Goal: Task Accomplishment & Management: Manage account settings

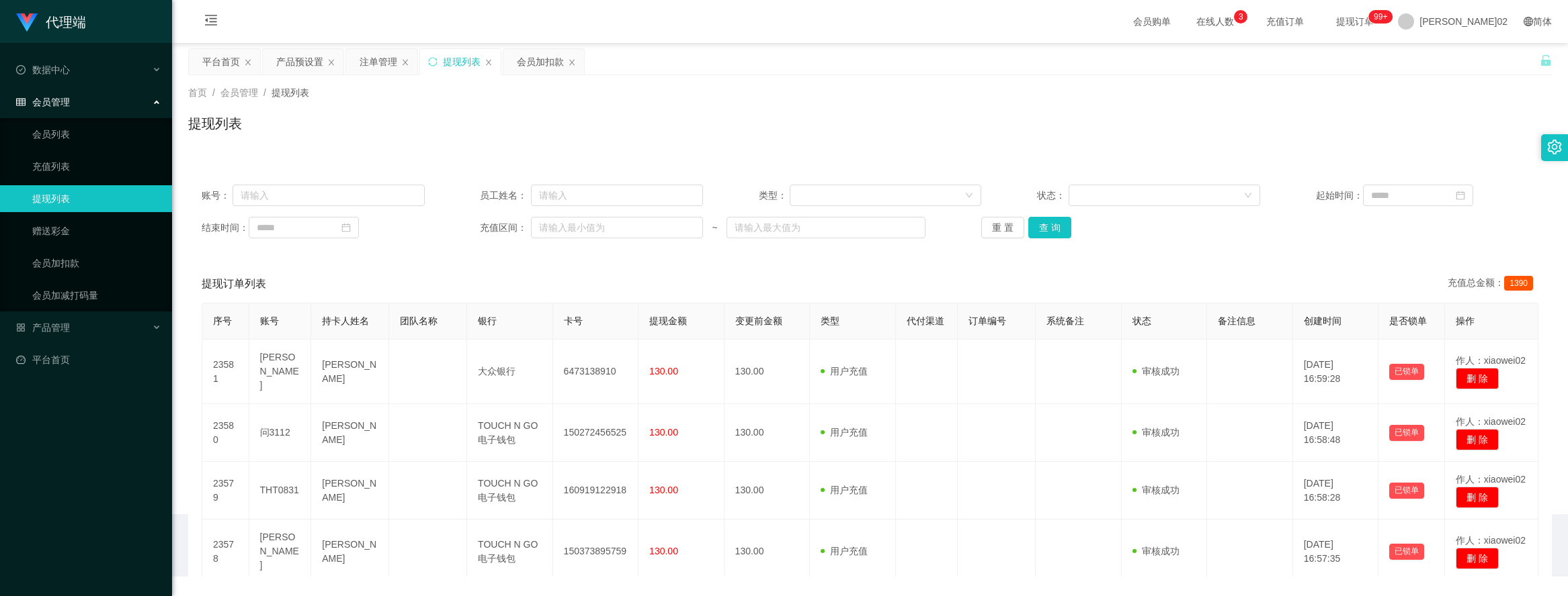
click at [467, 62] on div "提现列表" at bounding box center [462, 62] width 37 height 26
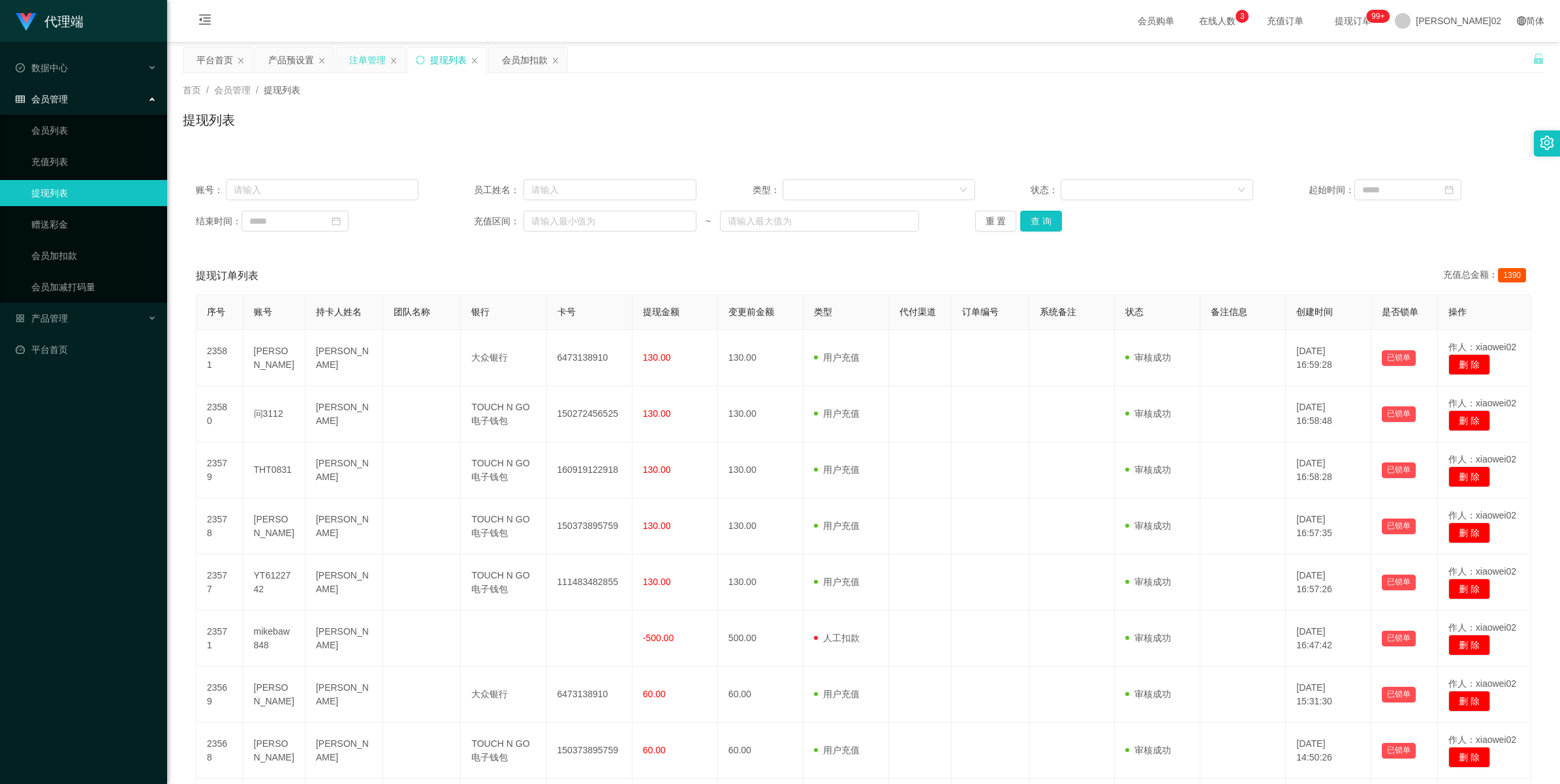
click at [367, 60] on div "注单管理" at bounding box center [368, 60] width 36 height 25
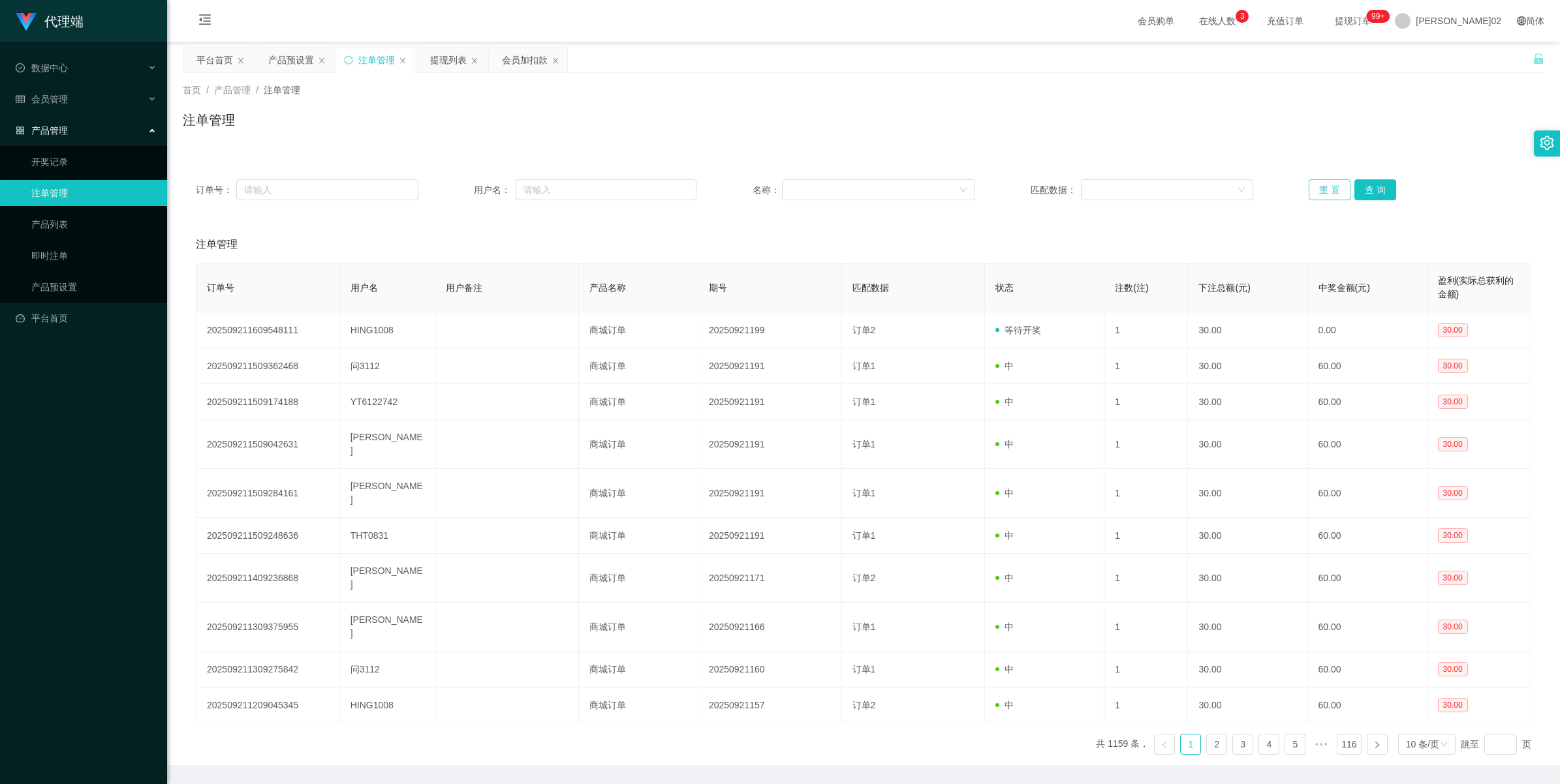
click at [1313, 194] on button "重 置" at bounding box center [1329, 189] width 42 height 21
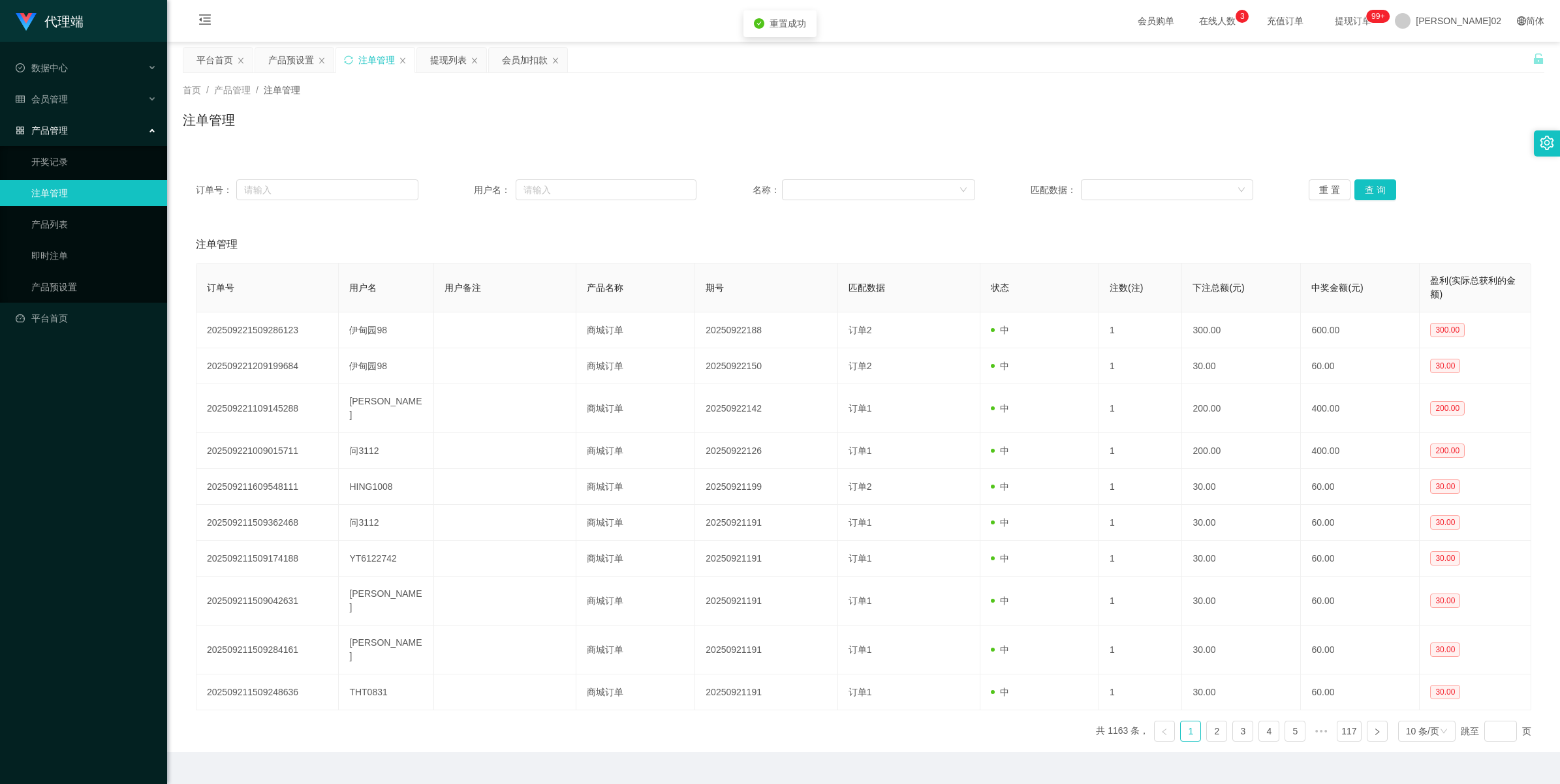
drag, startPoint x: 1126, startPoint y: 214, endPoint x: 1124, endPoint y: 206, distance: 8.2
click at [1124, 206] on div "订单号： 用户名： 名称： 匹配数据： 重 置 查 询 注单管理 订单号 用户名 用户备注 产品名称 期号 匹配数据 状态 注数(注) 下注总额(元) 中奖金…" at bounding box center [864, 460] width 1362 height 586
click at [448, 65] on div "提现列表" at bounding box center [448, 60] width 36 height 25
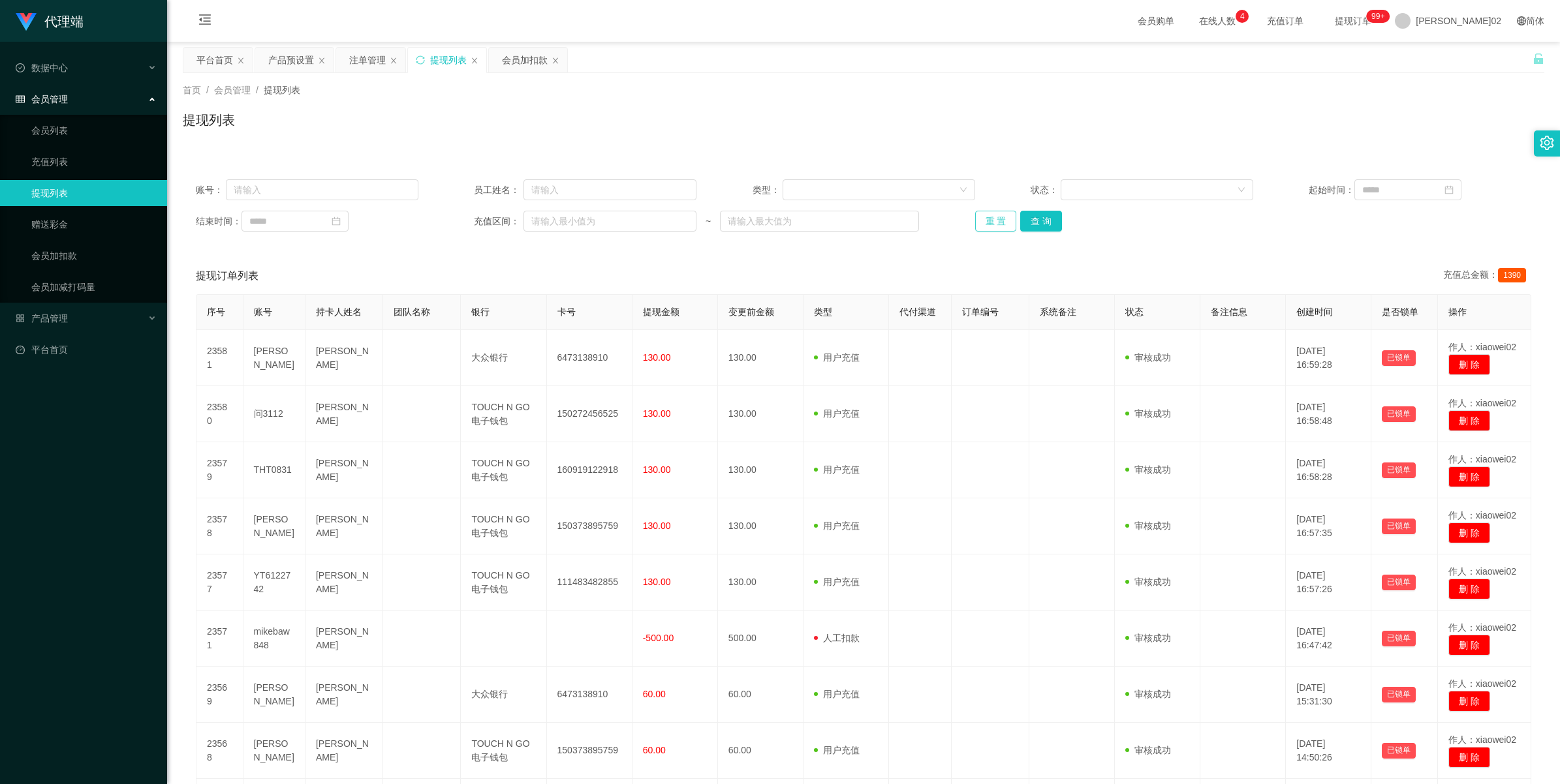
click at [996, 217] on button "重 置" at bounding box center [996, 221] width 42 height 21
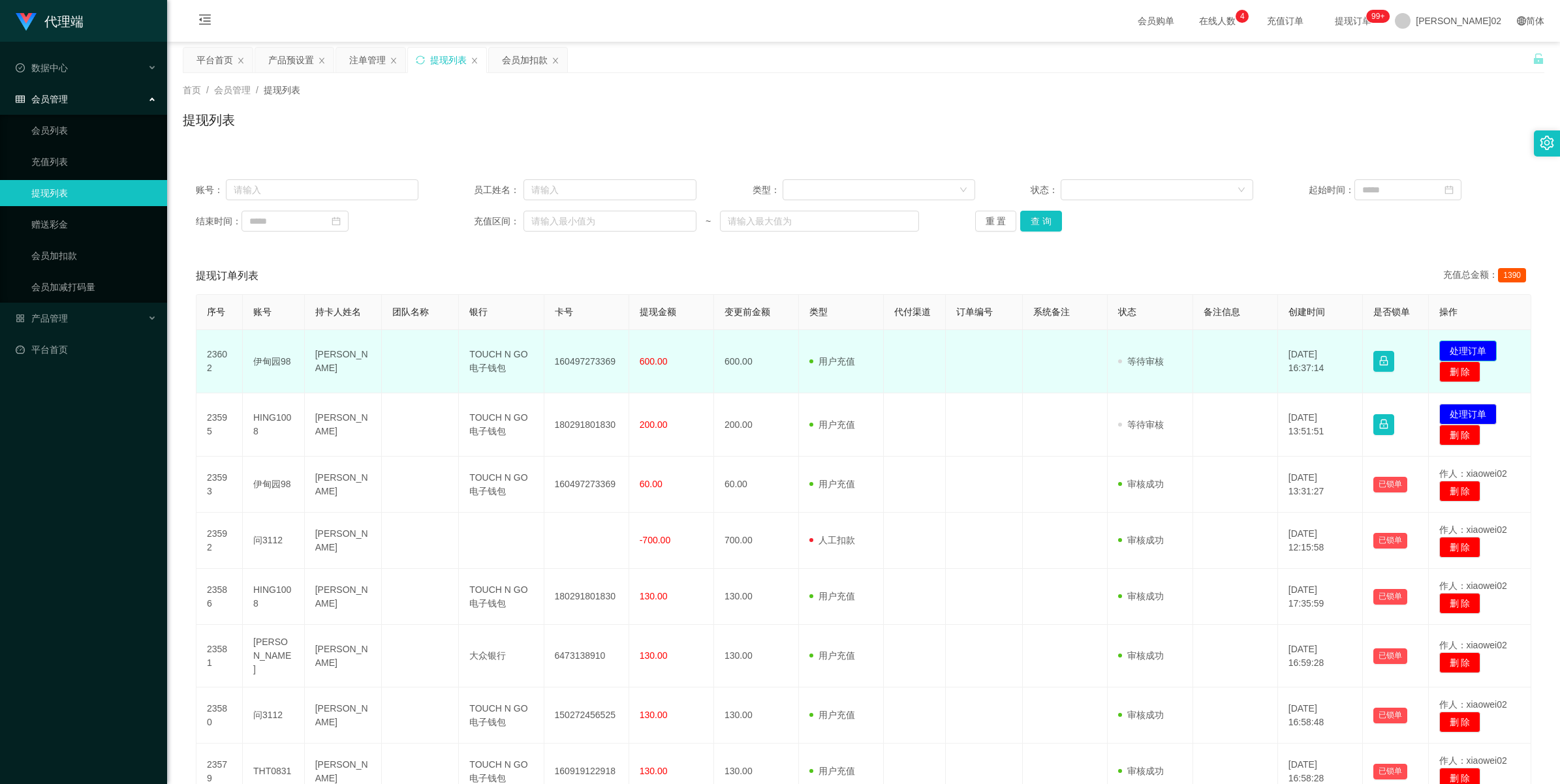
click at [1454, 347] on button "处理订单" at bounding box center [1468, 351] width 57 height 21
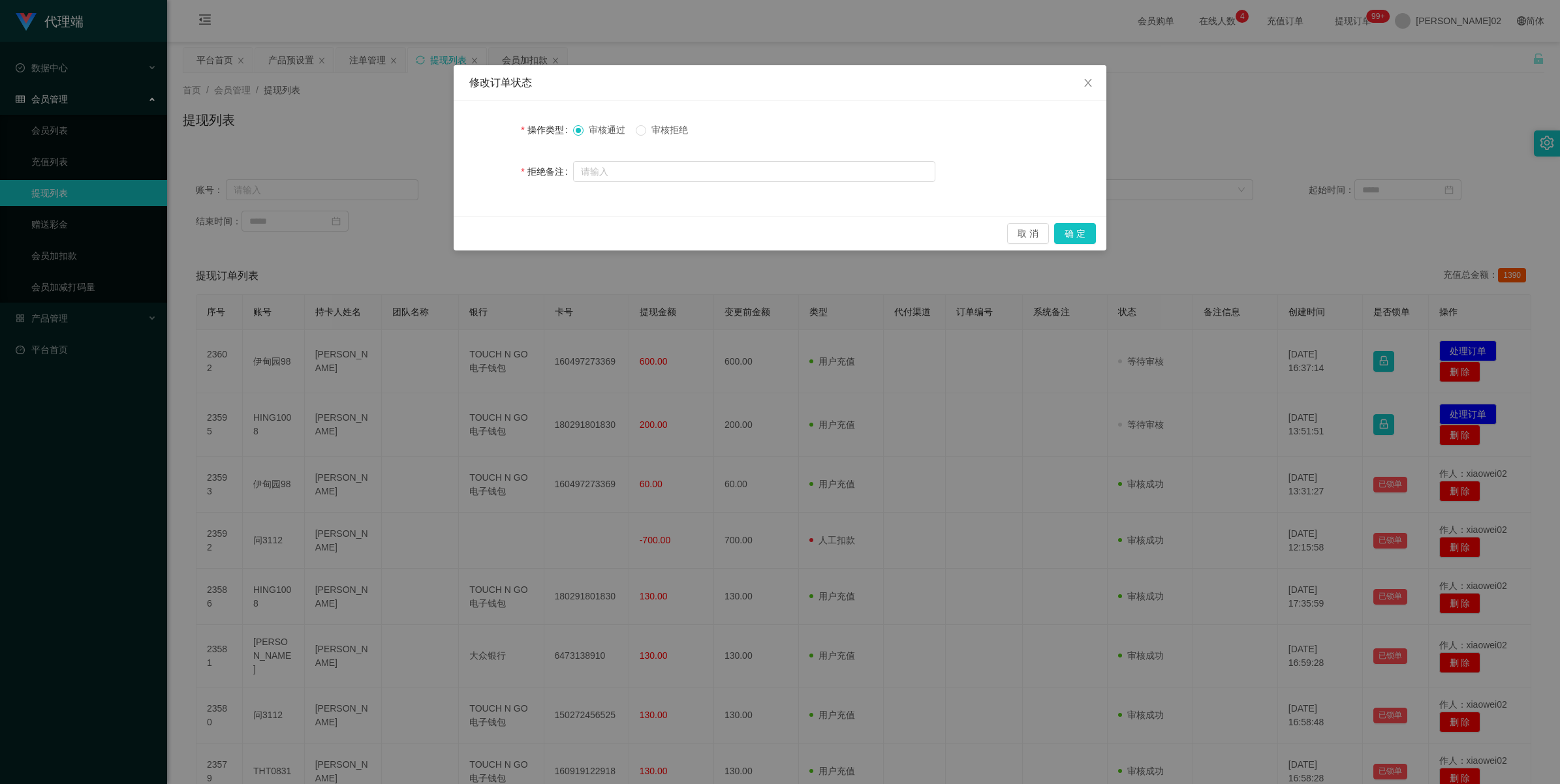
click at [668, 134] on span "审核拒绝" at bounding box center [669, 130] width 47 height 11
click at [1073, 232] on button "确 定" at bounding box center [1075, 233] width 42 height 21
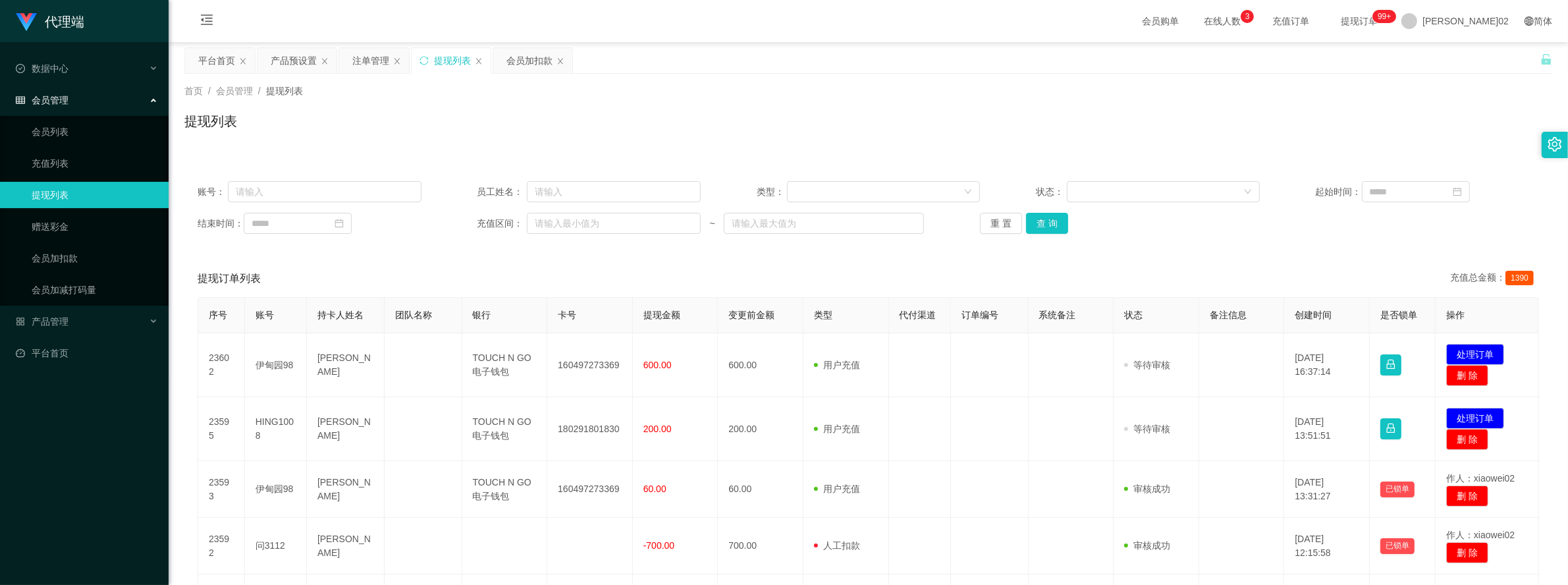
click at [566, 140] on div "提现列表" at bounding box center [868, 126] width 1368 height 31
click at [528, 73] on div "会员加扣款" at bounding box center [530, 60] width 46 height 25
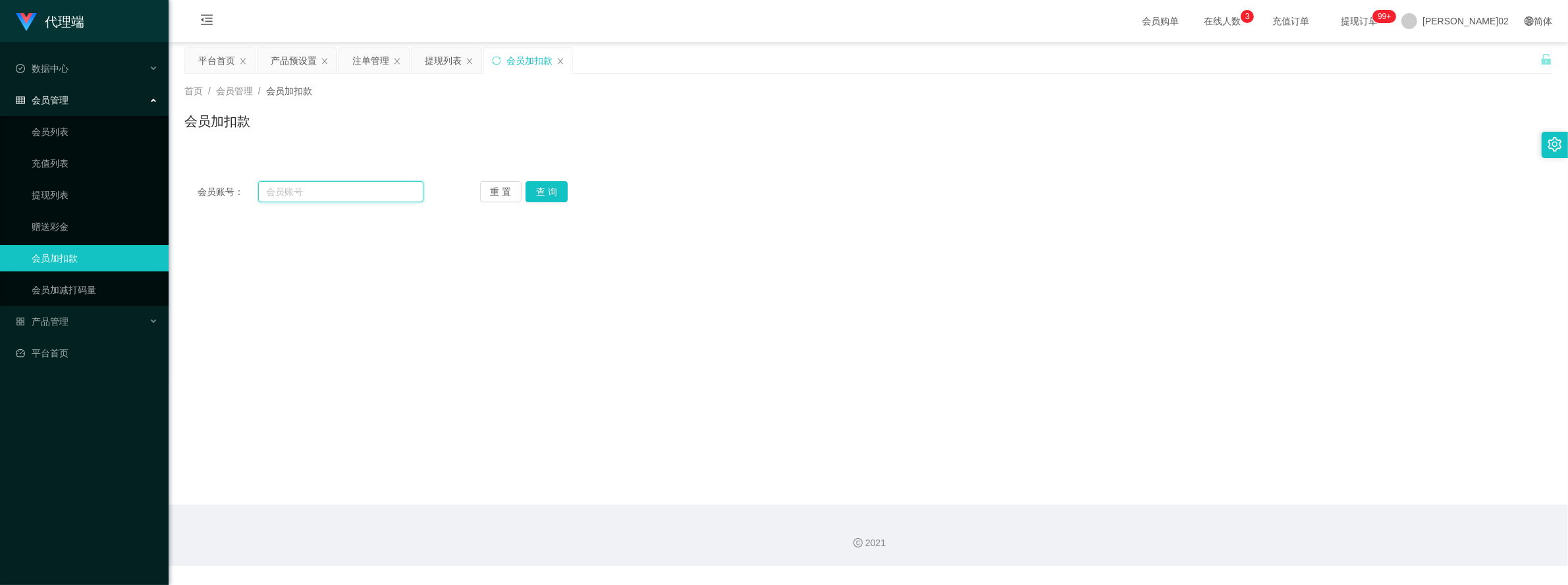
click at [371, 193] on input "text" at bounding box center [340, 191] width 165 height 21
paste input "Eden98"
type input "Eden98"
click at [555, 191] on button "查 询" at bounding box center [547, 191] width 42 height 21
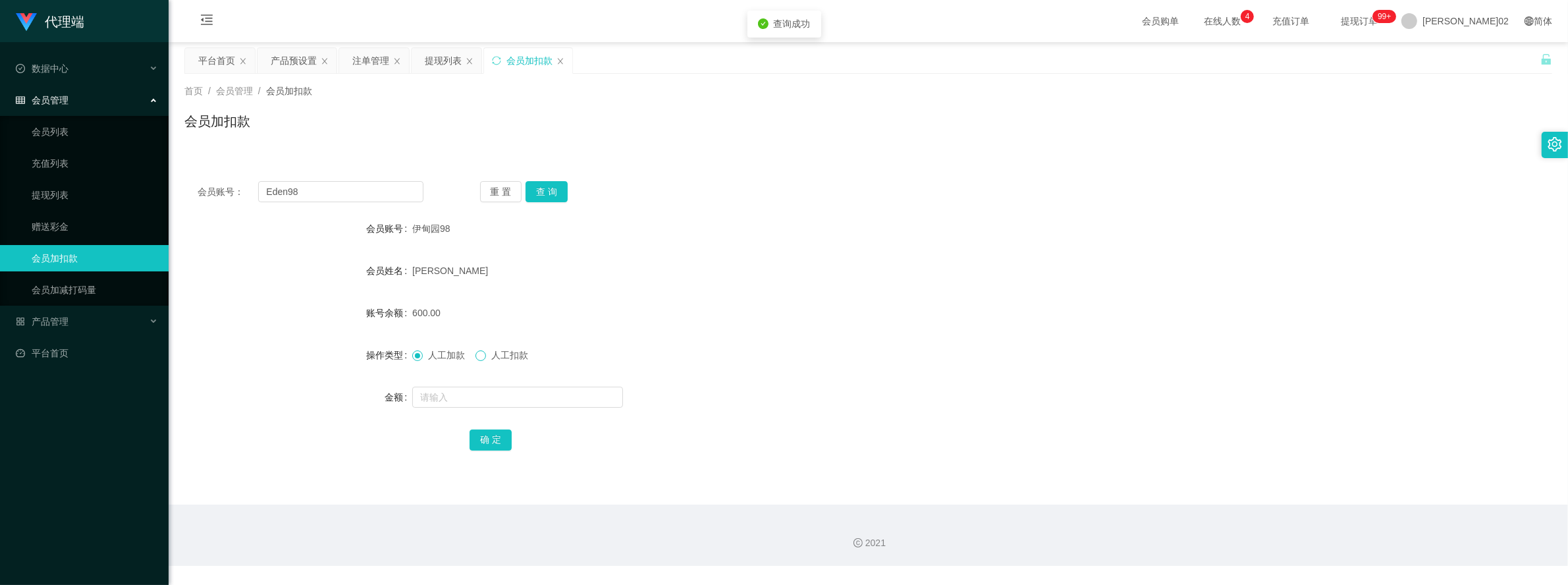
click at [484, 359] on span at bounding box center [481, 356] width 11 height 11
click at [476, 400] on input "text" at bounding box center [517, 397] width 211 height 21
type input "300"
click at [473, 433] on button "确 定" at bounding box center [490, 440] width 42 height 21
click at [830, 316] on div "300.00" at bounding box center [811, 313] width 798 height 26
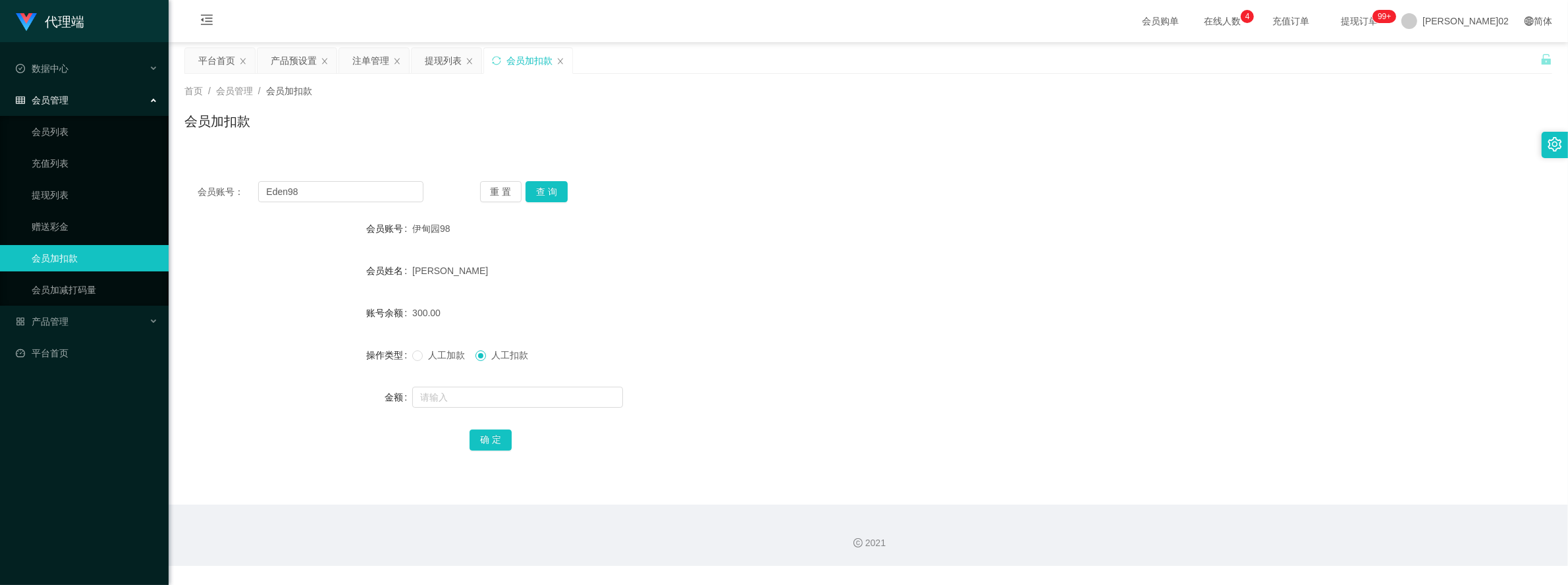
click at [448, 68] on div "提现列表" at bounding box center [443, 60] width 37 height 25
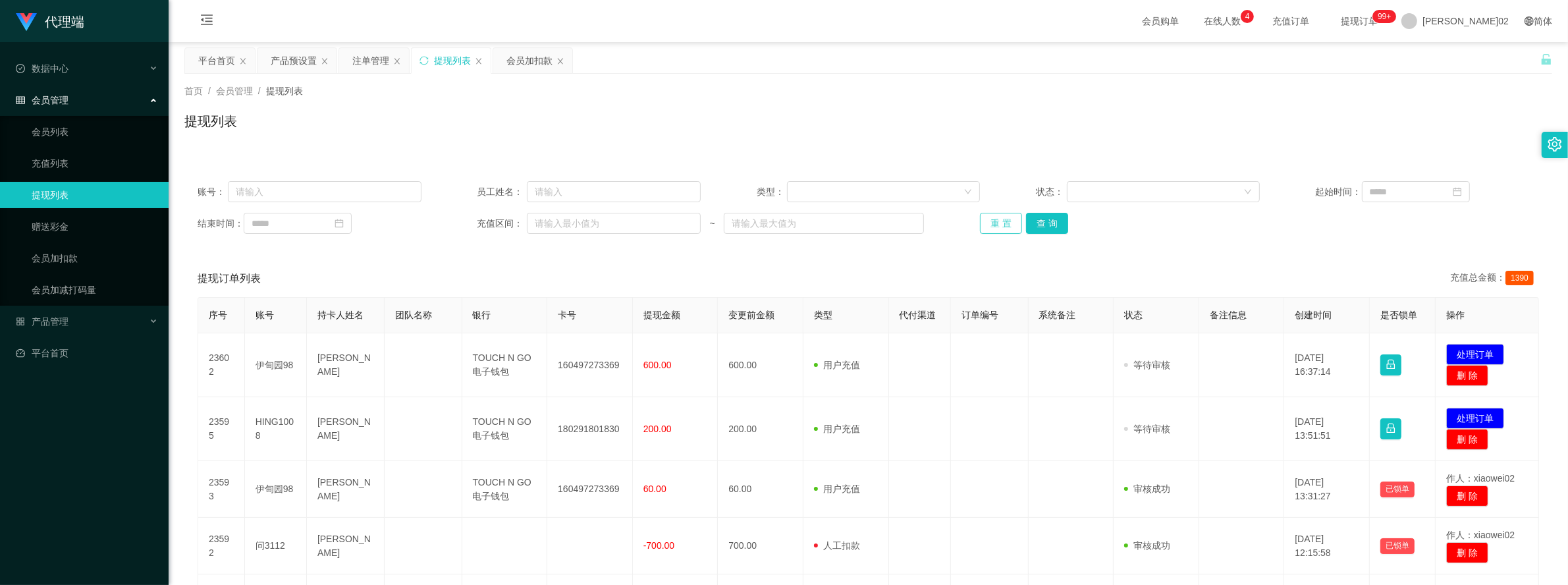
click at [995, 223] on button "重 置" at bounding box center [1001, 223] width 42 height 21
click at [995, 223] on div "重 置 查 询" at bounding box center [1092, 223] width 224 height 21
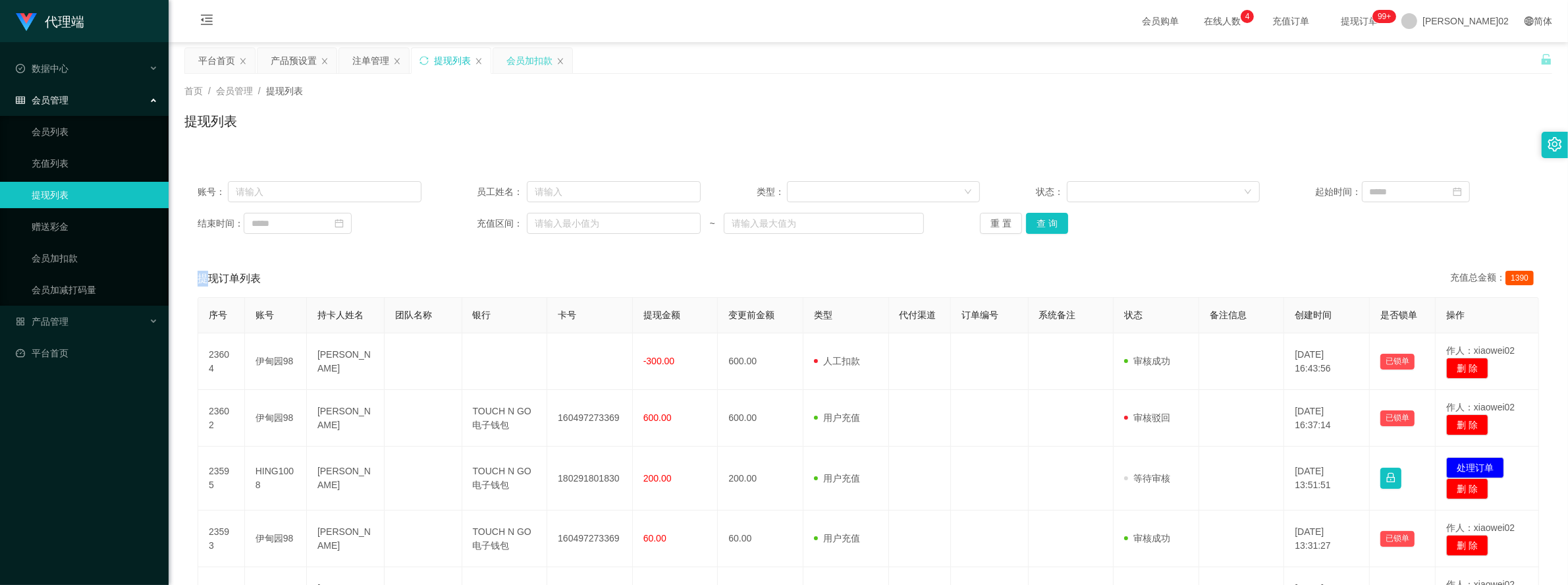
click at [544, 54] on div "会员加扣款" at bounding box center [530, 60] width 46 height 25
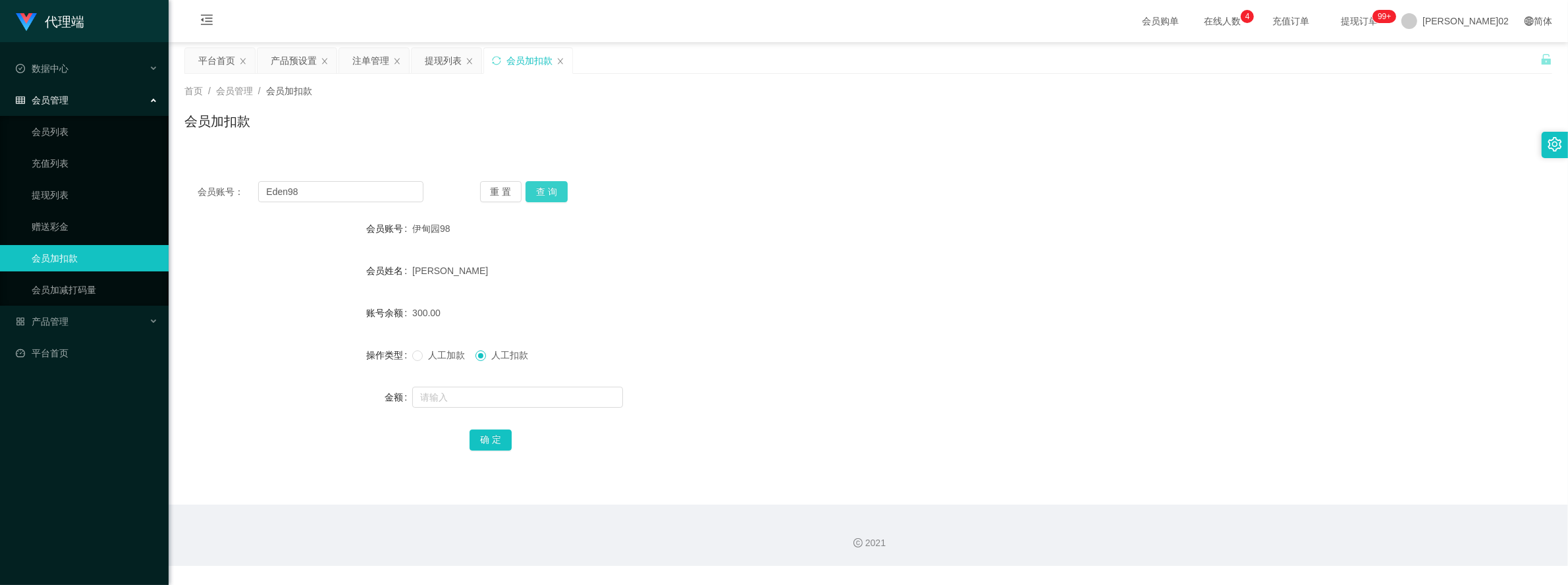
click at [549, 197] on button "查 询" at bounding box center [547, 191] width 42 height 21
click at [854, 224] on div "伊甸园98" at bounding box center [811, 229] width 798 height 26
click at [545, 191] on button "查 询" at bounding box center [547, 191] width 42 height 21
click at [545, 191] on div "重 置 查 询" at bounding box center [593, 191] width 226 height 21
drag, startPoint x: 545, startPoint y: 191, endPoint x: 922, endPoint y: 212, distance: 377.6
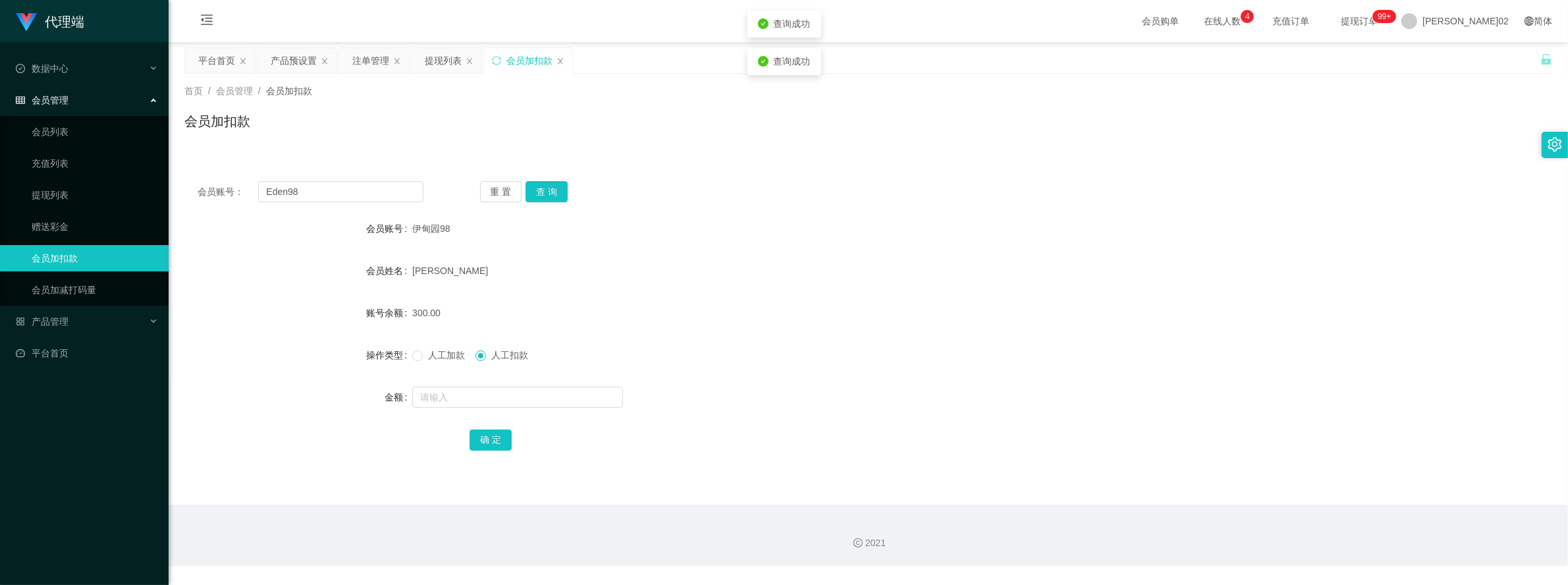
click at [922, 212] on div "会员账号： Eden98 重 置 查 询 会员账号 伊甸园98 会员姓名 [PERSON_NAME]余额 300.00 操作类型 人工加款 人工扣款 金额 确…" at bounding box center [868, 325] width 1368 height 314
